Goal: Find specific page/section: Find specific page/section

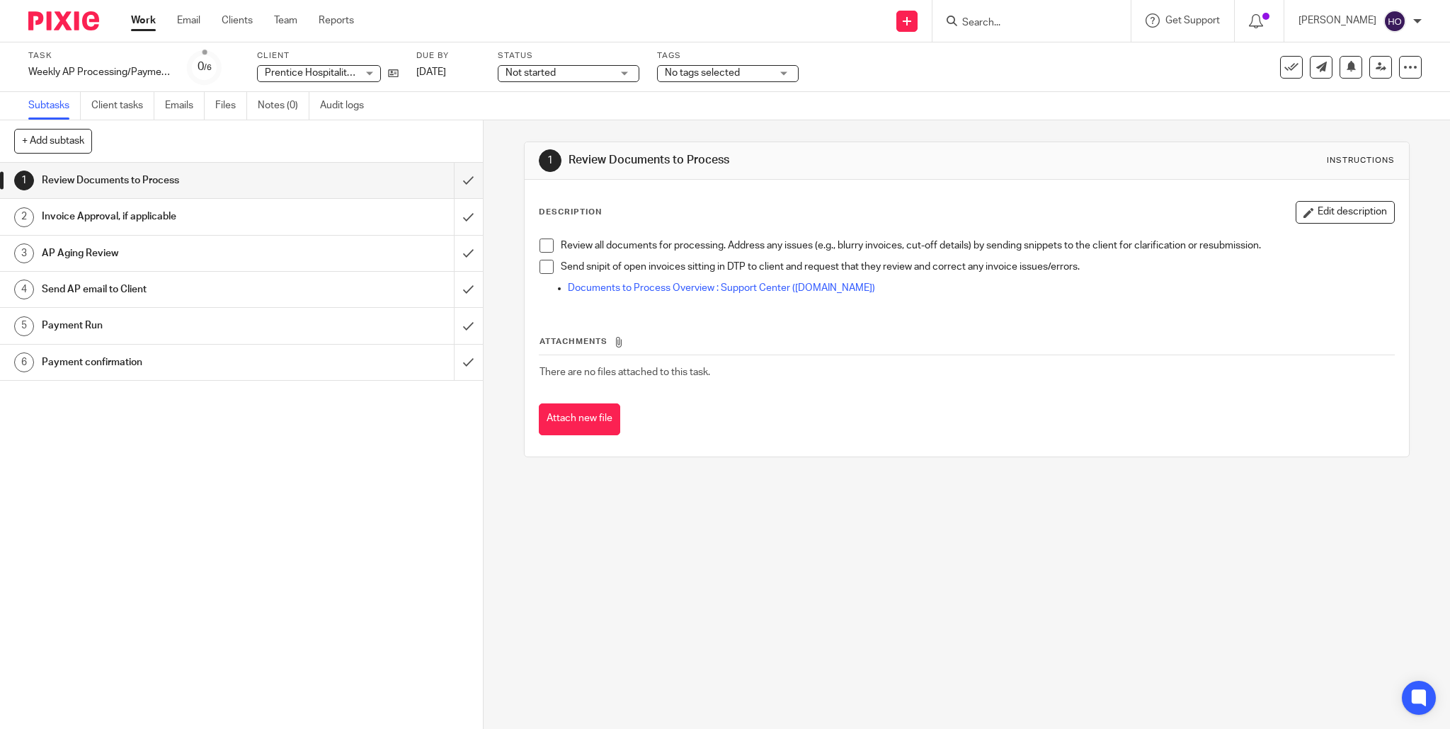
click at [357, 71] on div "Prentice Hospitality Group Prentice Hospitality Group" at bounding box center [319, 73] width 124 height 17
drag, startPoint x: 207, startPoint y: 42, endPoint x: 197, endPoint y: 42, distance: 9.9
click at [202, 42] on body "Work Email Clients Team Reports Work Email Clients Team Reports Settings Send n…" at bounding box center [725, 364] width 1450 height 729
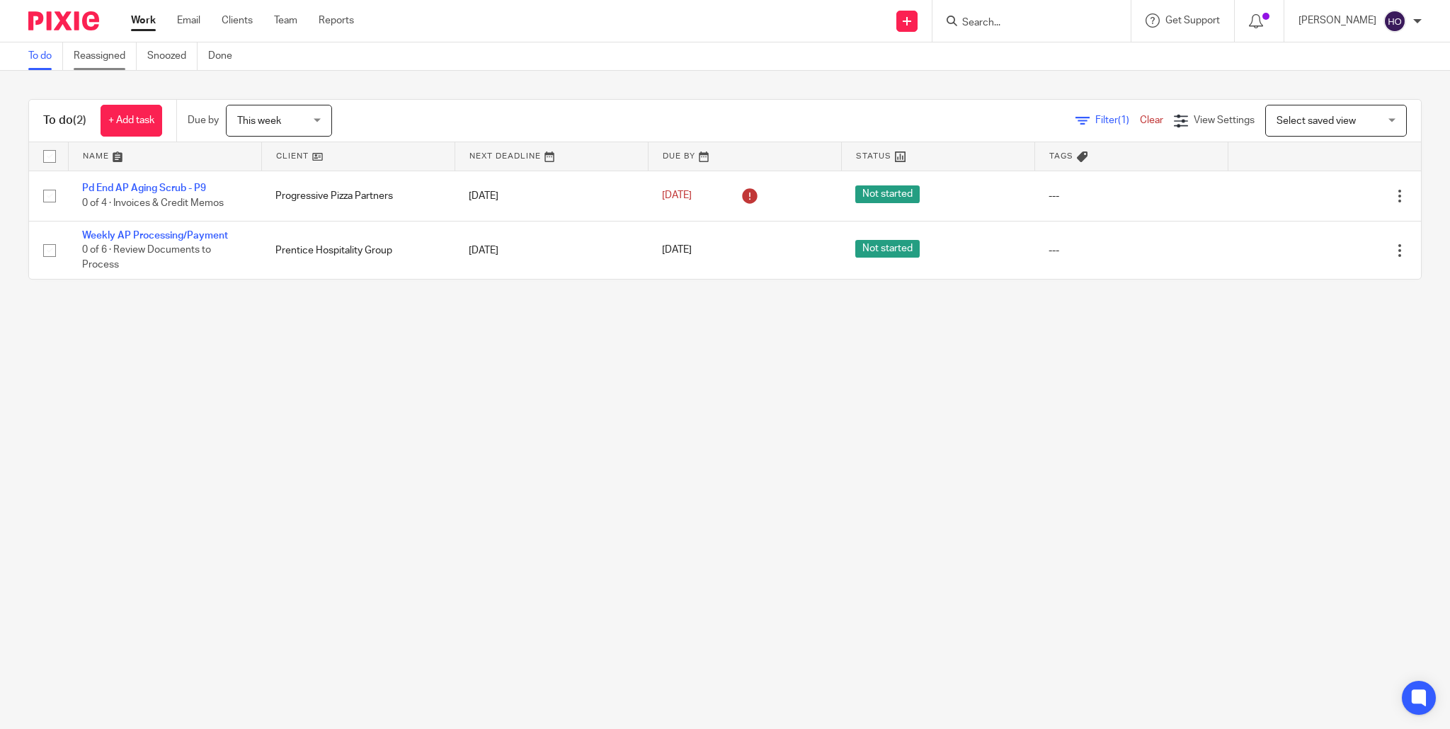
click at [103, 55] on link "Reassigned" at bounding box center [105, 56] width 63 height 28
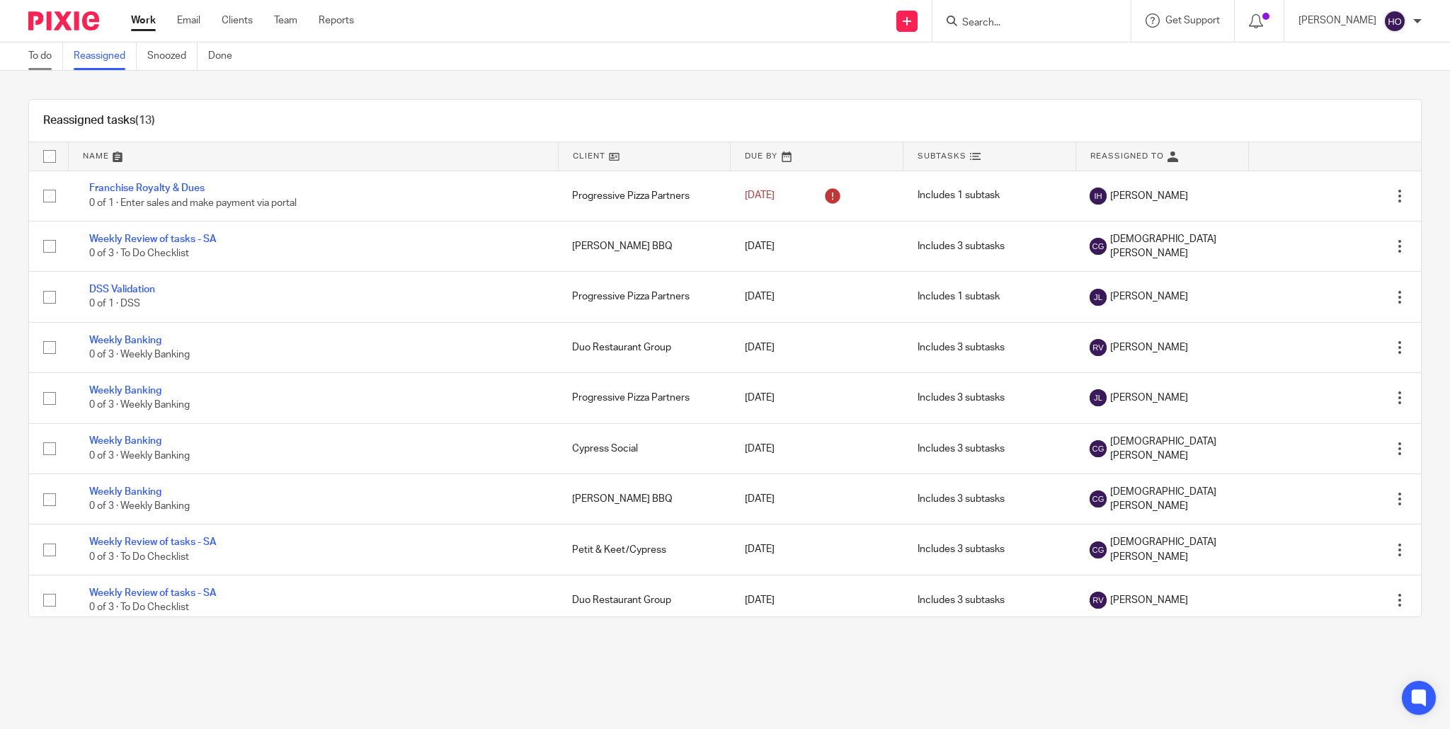
click at [45, 51] on link "To do" at bounding box center [45, 56] width 35 height 28
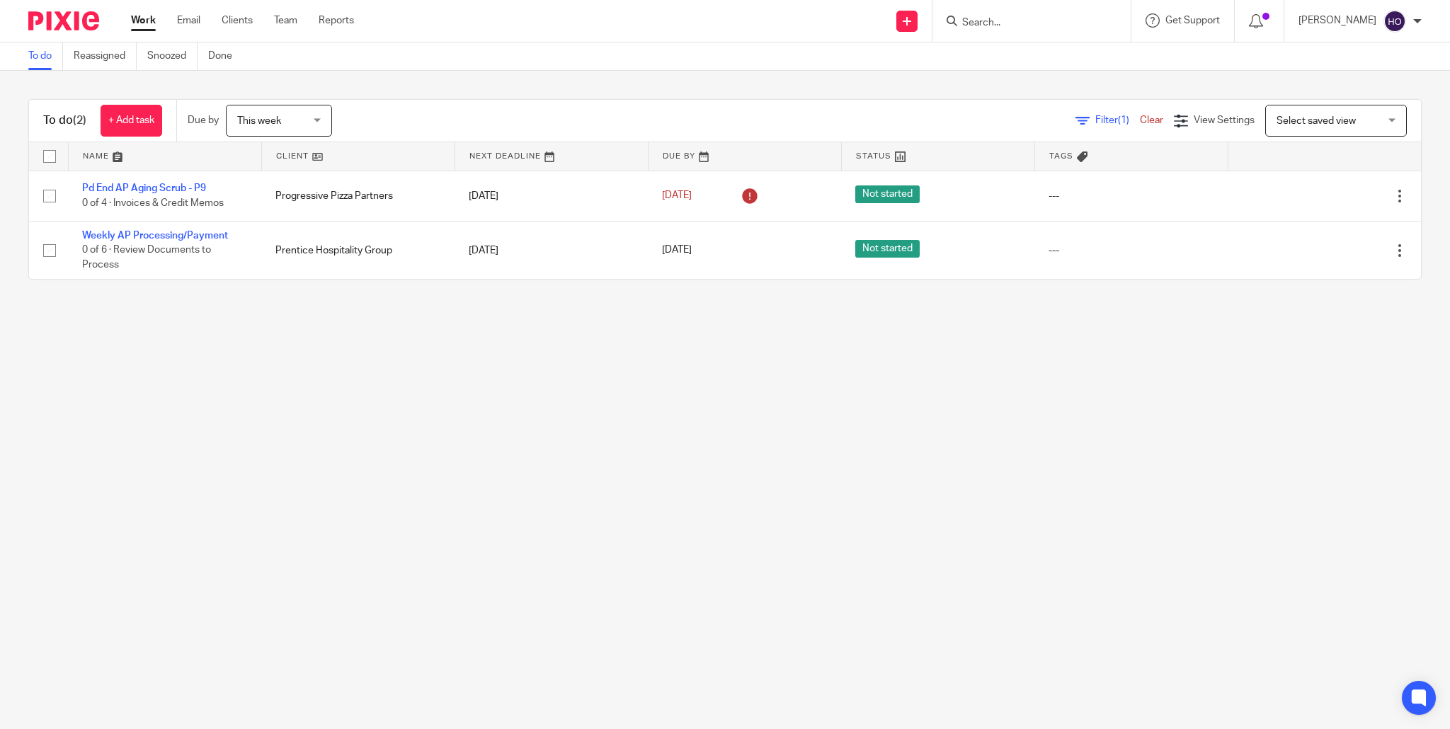
click at [1025, 16] on form at bounding box center [1036, 21] width 151 height 18
drag, startPoint x: 1013, startPoint y: 19, endPoint x: 1005, endPoint y: 20, distance: 7.8
click at [1012, 19] on input "Search" at bounding box center [1024, 23] width 127 height 13
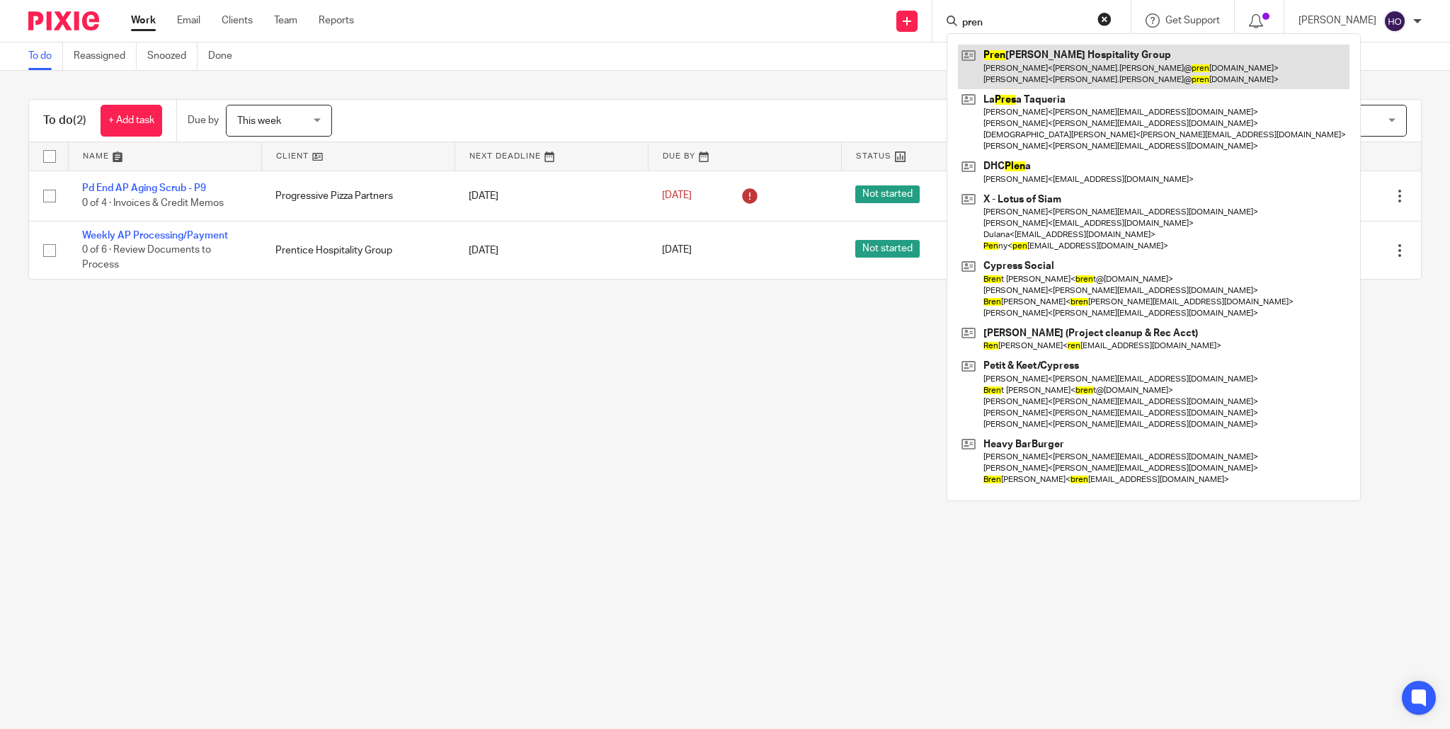
type input "pren"
click at [1036, 73] on link at bounding box center [1153, 67] width 391 height 44
click at [1067, 71] on link at bounding box center [1153, 67] width 391 height 44
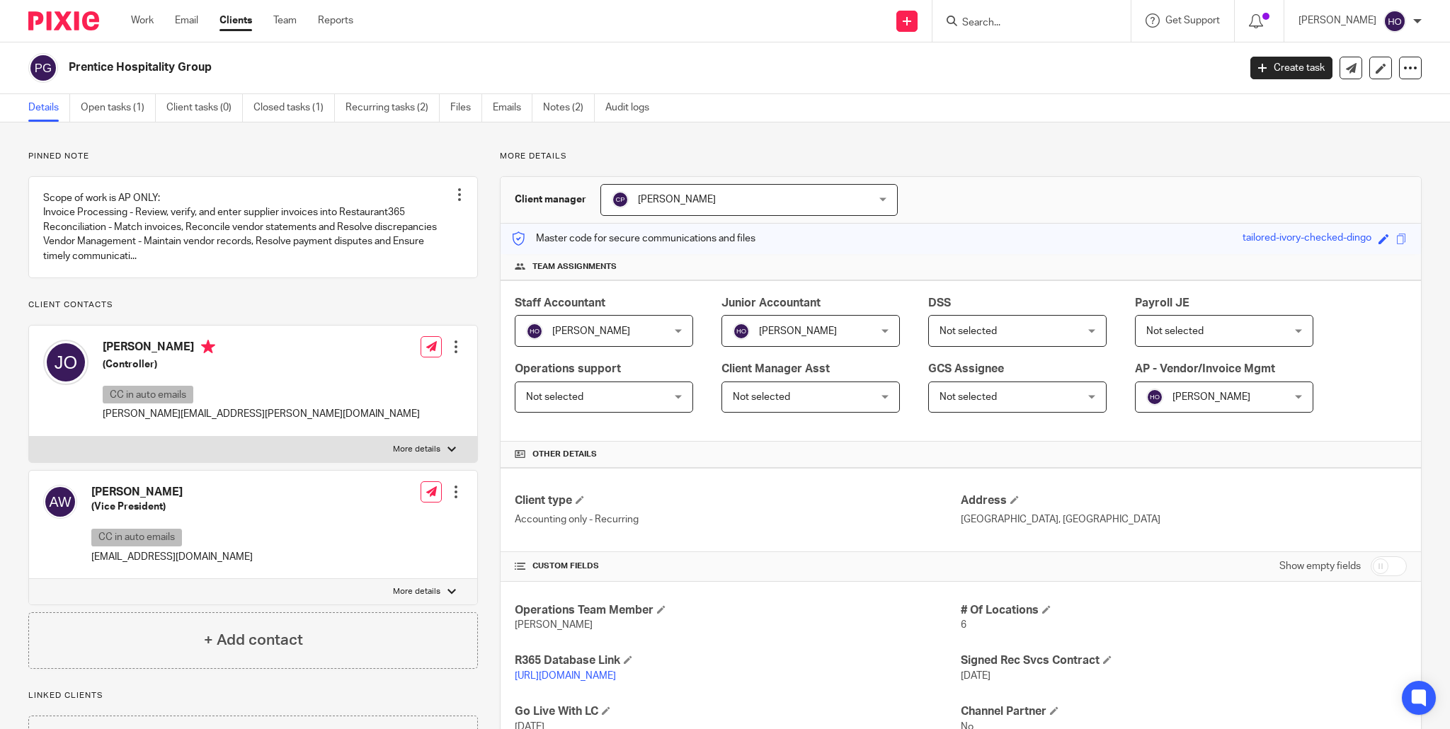
scroll to position [106, 0]
